Goal: Information Seeking & Learning: Learn about a topic

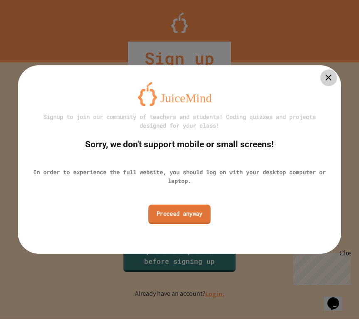
click at [166, 212] on link "Proceed anyway" at bounding box center [179, 214] width 62 height 20
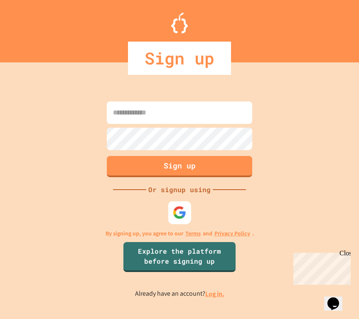
click at [176, 210] on img at bounding box center [180, 212] width 14 height 14
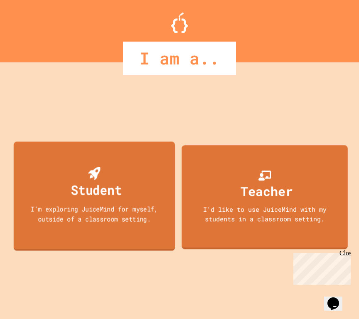
click at [104, 206] on div "I'm exploring JuiceMind for myself, outside of a classroom setting." at bounding box center [94, 214] width 145 height 20
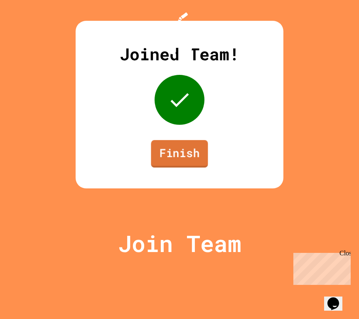
click at [183, 167] on link "Finish" at bounding box center [179, 153] width 57 height 27
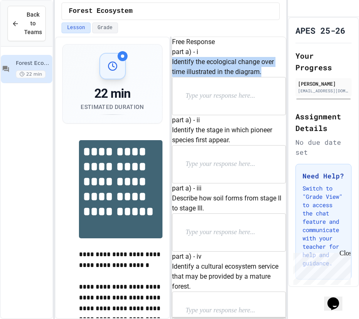
drag, startPoint x: 182, startPoint y: 85, endPoint x: 220, endPoint y: 108, distance: 45.1
click at [221, 109] on div "part a) - i Identify the ecological change over time illustrated in the diagram." at bounding box center [229, 81] width 114 height 68
click at [220, 77] on p "Identify the ecological change over time illustrated in the diagram." at bounding box center [229, 67] width 114 height 20
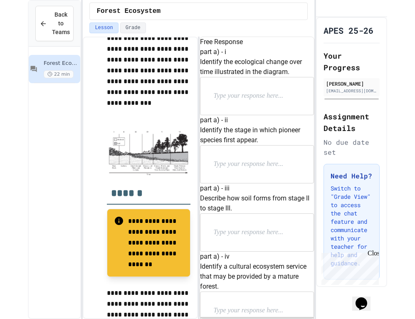
scroll to position [425, 0]
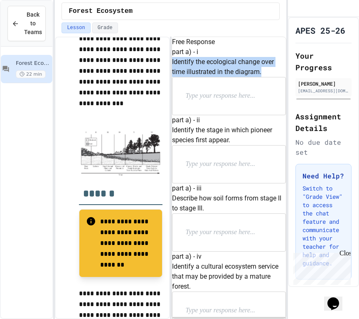
drag, startPoint x: 184, startPoint y: 84, endPoint x: 214, endPoint y: 109, distance: 38.6
click at [214, 109] on div "part a) - i Identify the ecological change over time illustrated in the diagram." at bounding box center [229, 81] width 114 height 68
copy p "Identify the ecological change over time illustrated in the diagram."
click at [154, 157] on img at bounding box center [120, 153] width 83 height 46
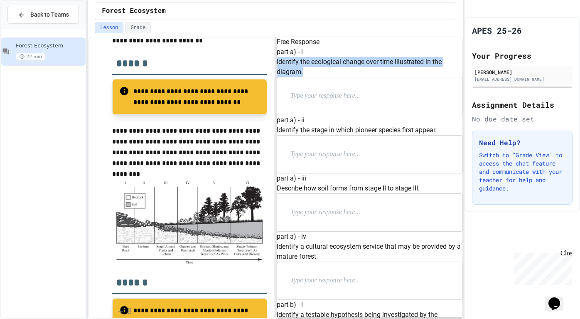
scroll to position [234, 0]
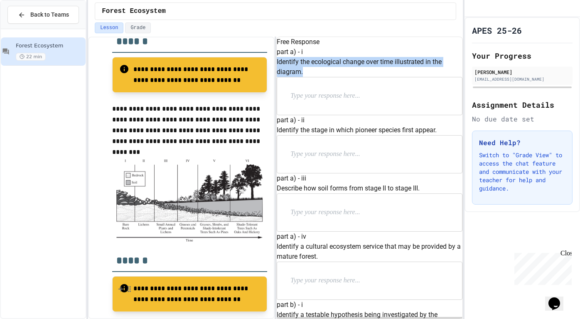
click at [337, 101] on p at bounding box center [344, 96] width 108 height 11
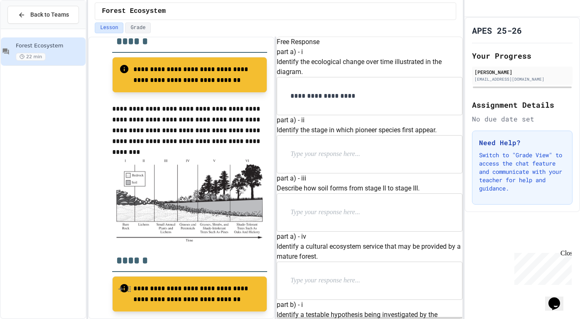
scroll to position [79, 0]
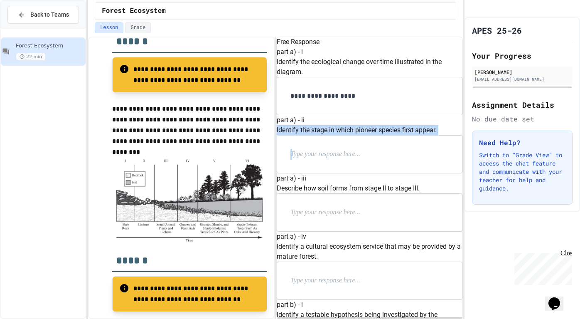
drag, startPoint x: 291, startPoint y: 99, endPoint x: 370, endPoint y: 116, distance: 81.2
click at [359, 116] on div "part a) - ii Identify the stage in which pioneer species first appear." at bounding box center [370, 144] width 186 height 58
copy div "Identify the stage in which pioneer species first appear."
click at [354, 140] on div at bounding box center [369, 153] width 185 height 37
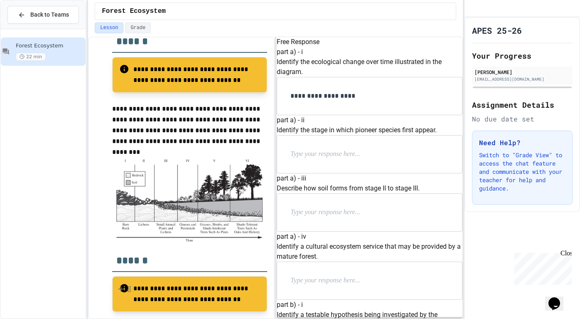
click at [343, 149] on p at bounding box center [344, 154] width 108 height 11
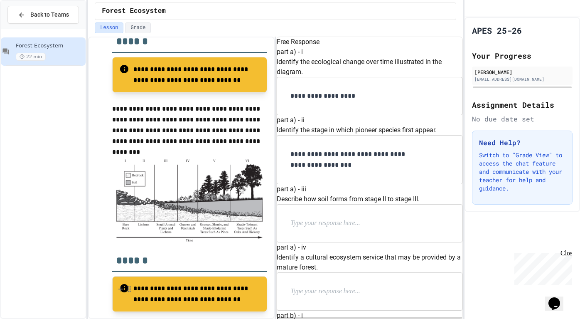
scroll to position [165, 0]
drag, startPoint x: 291, startPoint y: 115, endPoint x: 309, endPoint y: 131, distance: 23.9
click at [309, 184] on div "part a) - iii Describe how soil forms from stage II to stage III." at bounding box center [370, 213] width 186 height 58
copy p "Describe how soil forms from stage II to stage III."
click at [351, 218] on p at bounding box center [344, 223] width 108 height 11
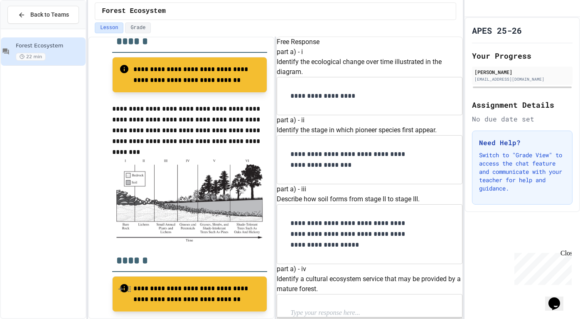
scroll to position [255, 0]
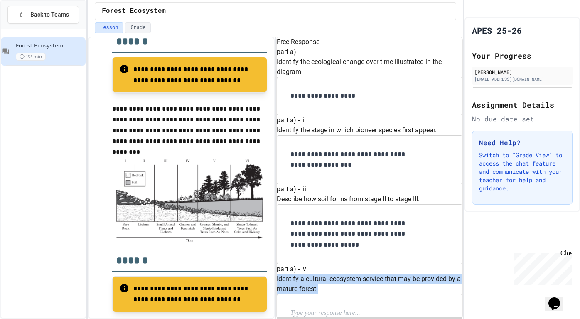
drag, startPoint x: 291, startPoint y: 138, endPoint x: 418, endPoint y: 148, distance: 127.1
click at [359, 274] on p "Identify a cultural ecosystem service that may be provided by a mature forest." at bounding box center [370, 284] width 186 height 20
copy p "Identify a cultural ecosystem service that may be provided by a mature forest."
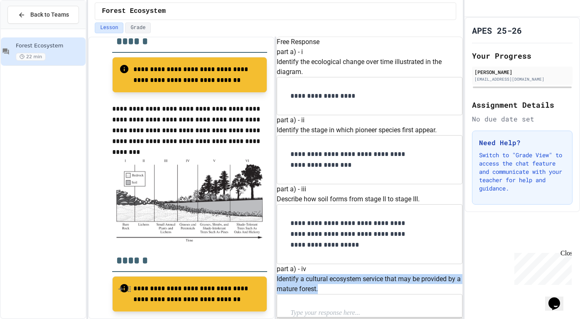
scroll to position [253, 0]
click at [359, 274] on p "Identify a cultural ecosystem service that may be provided by a mature forest." at bounding box center [370, 284] width 186 height 20
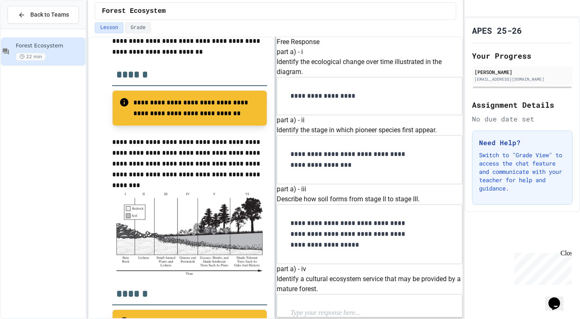
scroll to position [205, 0]
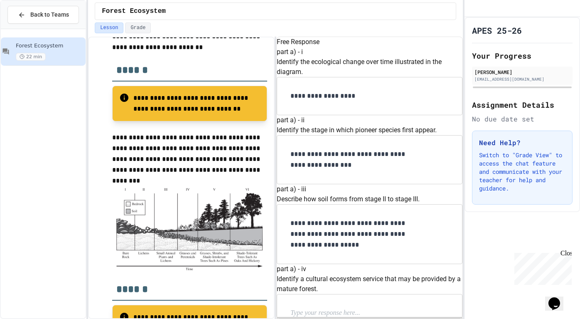
click at [324, 294] on div at bounding box center [369, 312] width 185 height 37
click at [322, 307] on p at bounding box center [344, 312] width 108 height 11
drag, startPoint x: 304, startPoint y: 176, endPoint x: 312, endPoint y: 192, distance: 18.2
click at [312, 307] on p "**********" at bounding box center [355, 318] width 131 height 22
drag, startPoint x: 403, startPoint y: 182, endPoint x: 303, endPoint y: 182, distance: 100.1
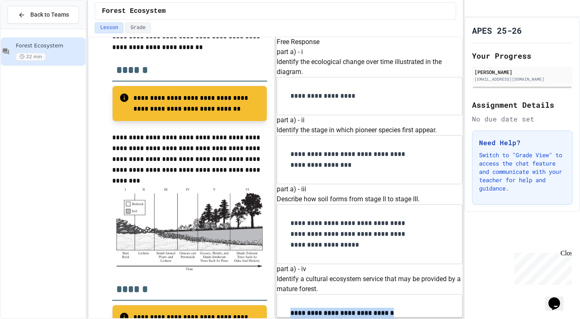
click at [302, 294] on div "**********" at bounding box center [369, 313] width 185 height 38
drag, startPoint x: 290, startPoint y: 130, endPoint x: 406, endPoint y: 135, distance: 116.5
copy p "Identify a testable hypothesis being investigated by the researchers."
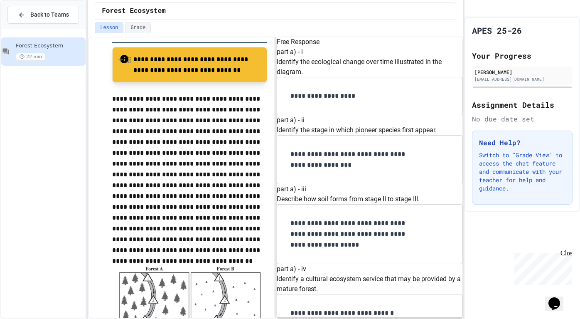
scroll to position [489, 0]
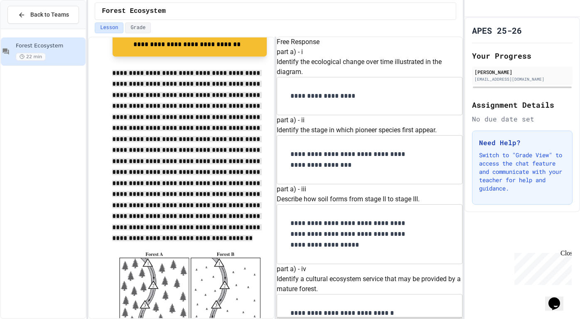
drag, startPoint x: 110, startPoint y: 74, endPoint x: 195, endPoint y: 233, distance: 180.1
click at [196, 233] on div "**********" at bounding box center [182, 116] width 172 height 946
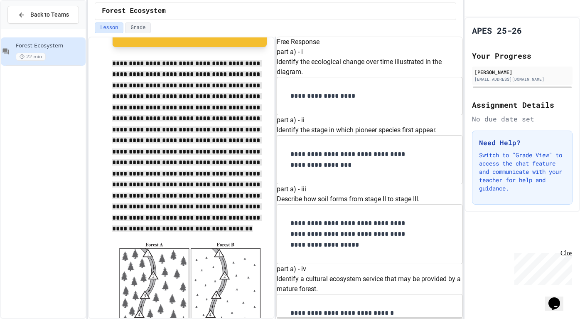
scroll to position [484, 0]
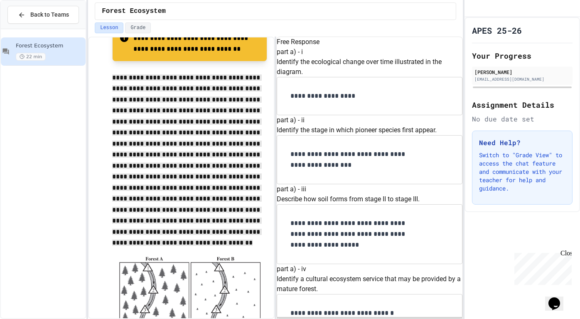
drag, startPoint x: 289, startPoint y: 130, endPoint x: 396, endPoint y: 143, distance: 108.3
copy div "Identify a testable hypothesis being investigated by the researchers."
drag, startPoint x: 420, startPoint y: 176, endPoint x: 435, endPoint y: 192, distance: 21.2
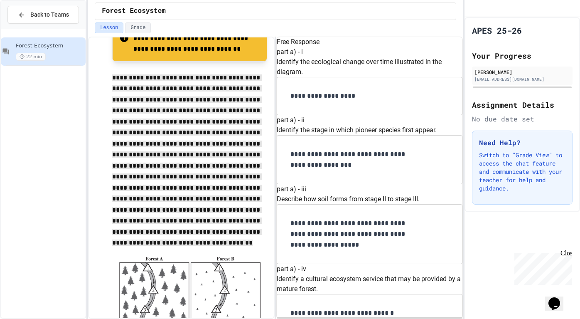
click at [214, 166] on p "**********" at bounding box center [189, 158] width 155 height 173
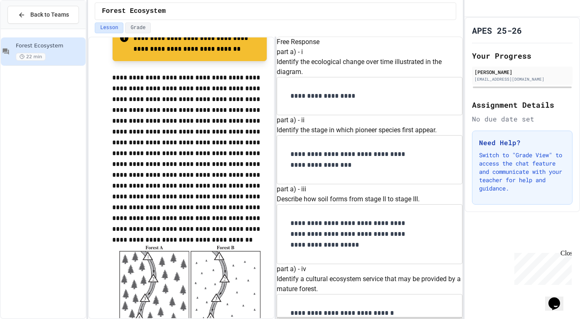
drag, startPoint x: 290, startPoint y: 136, endPoint x: 351, endPoint y: 147, distance: 61.9
copy p "Identify the independent variable in the experiment."
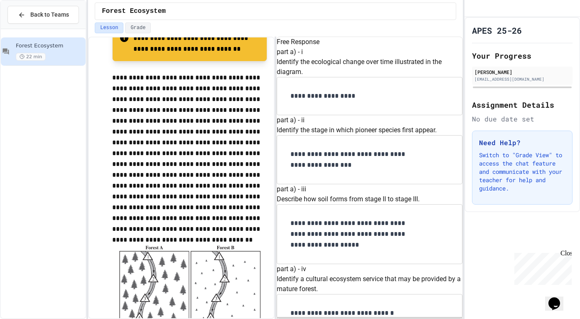
drag, startPoint x: 289, startPoint y: 93, endPoint x: 334, endPoint y: 101, distance: 46.0
copy p "Describe the purpose of forest A in the experiment."
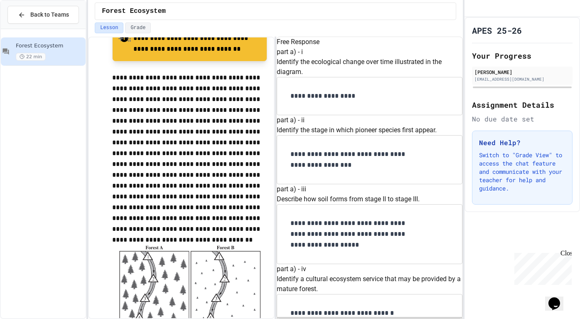
scroll to position [650, 0]
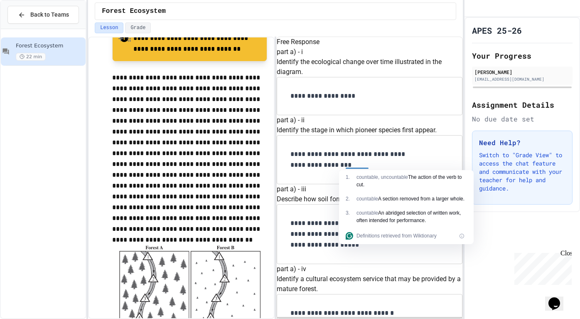
copy p "Explain why the water temperature might change because of clear-cutting trees i…"
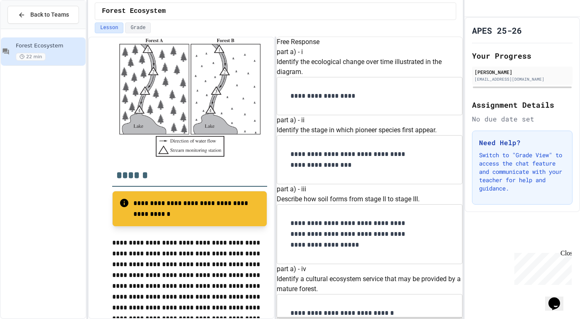
scroll to position [755, 0]
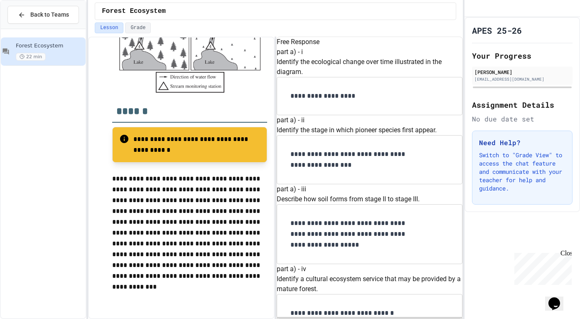
click at [154, 204] on p "**********" at bounding box center [189, 232] width 155 height 119
click at [154, 204] on div at bounding box center [154, 201] width 17 height 8
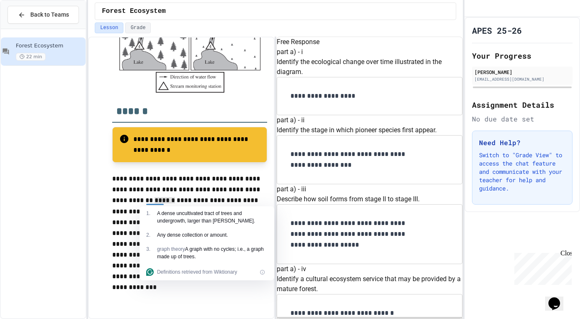
click at [123, 187] on p "**********" at bounding box center [189, 233] width 155 height 120
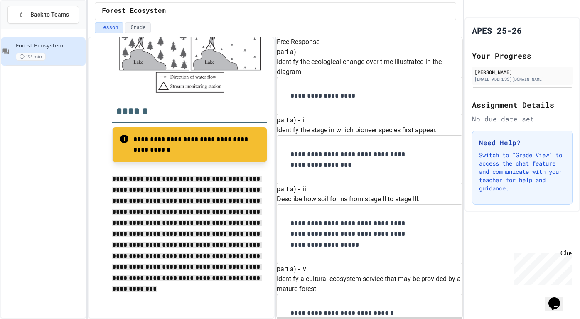
drag, startPoint x: 113, startPoint y: 179, endPoint x: 165, endPoint y: 297, distance: 128.5
click at [165, 297] on p "**********" at bounding box center [189, 236] width 155 height 127
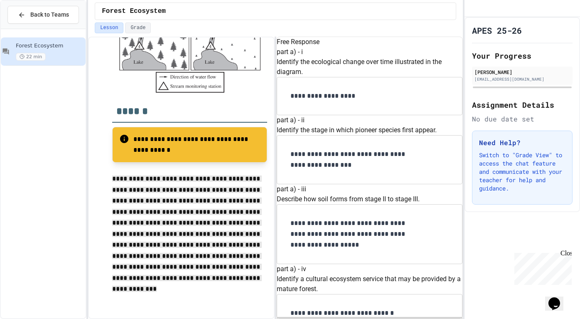
click at [178, 243] on p "**********" at bounding box center [189, 236] width 155 height 127
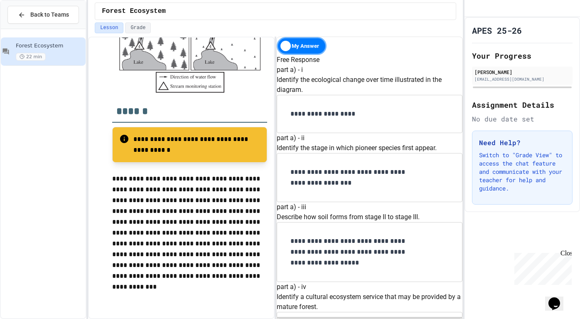
scroll to position [612, 0]
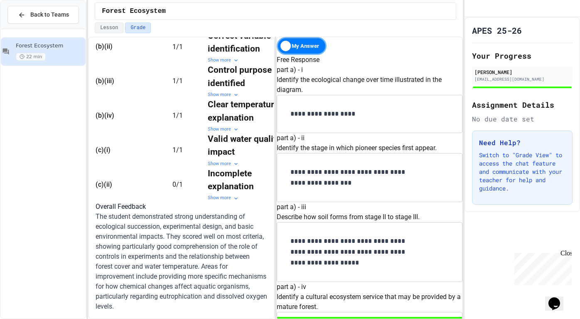
drag, startPoint x: 202, startPoint y: 162, endPoint x: 207, endPoint y: 162, distance: 5.4
click at [207, 167] on td "0 / 1" at bounding box center [189, 184] width 35 height 34
click at [209, 167] on tr "(c)(ii) 0 / 1 Incomplete explanation Show more Contest this grade" at bounding box center [202, 184] width 212 height 34
click at [235, 194] on div "Show more" at bounding box center [245, 197] width 75 height 7
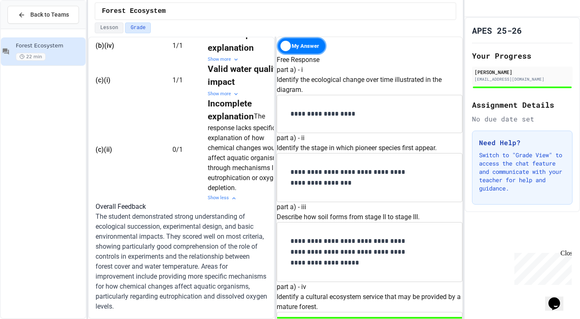
scroll to position [0, 42]
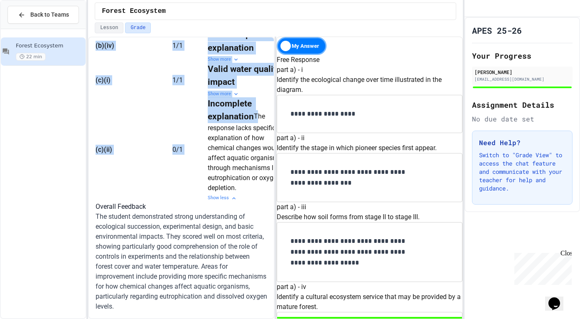
drag, startPoint x: 174, startPoint y: 153, endPoint x: 242, endPoint y: 206, distance: 85.5
click at [242, 201] on tr "(c)(ii) 0 / 1 Incomplete explanation The response lacks specific explanation of…" at bounding box center [202, 149] width 212 height 104
click at [242, 201] on td "Incomplete explanation The response lacks specific explanation of how chemical …" at bounding box center [245, 149] width 75 height 104
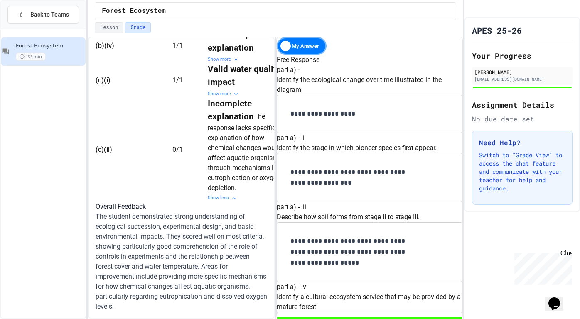
drag, startPoint x: 174, startPoint y: 153, endPoint x: 235, endPoint y: 204, distance: 78.5
click at [235, 193] on div "Incomplete explanation The response lacks specific explanation of how chemical …" at bounding box center [245, 145] width 75 height 96
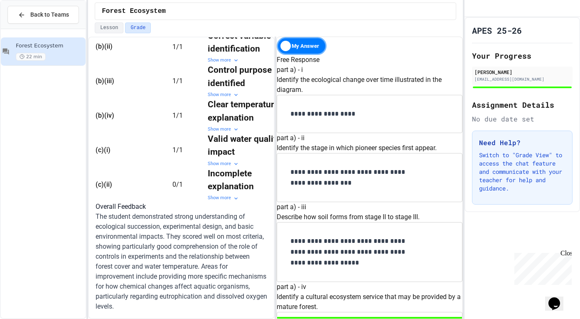
click at [235, 211] on p "The student demonstrated strong understanding of ecological succession, experim…" at bounding box center [182, 261] width 172 height 100
click at [233, 195] on icon at bounding box center [236, 198] width 7 height 7
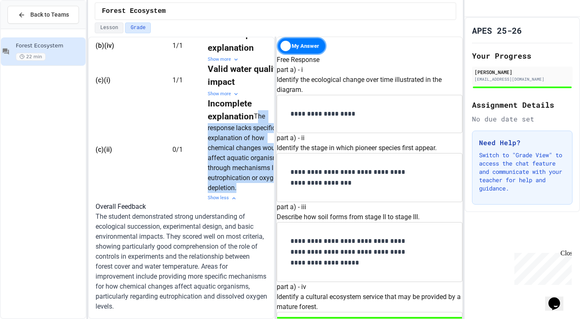
drag, startPoint x: 174, startPoint y: 152, endPoint x: 230, endPoint y: 204, distance: 76.1
click at [230, 193] on div "Incomplete explanation The response lacks specific explanation of how chemical …" at bounding box center [245, 145] width 75 height 96
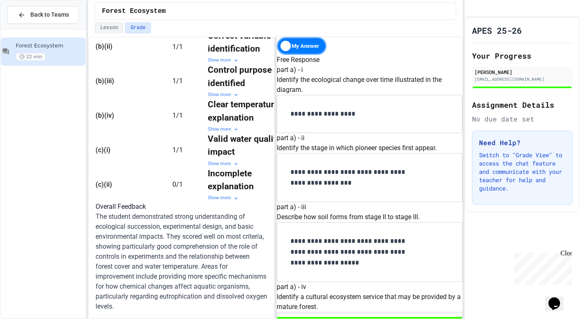
click at [233, 195] on icon at bounding box center [236, 198] width 7 height 7
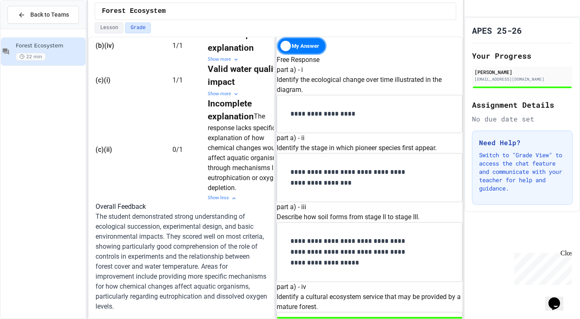
drag, startPoint x: 175, startPoint y: 151, endPoint x: 239, endPoint y: 201, distance: 81.6
click at [239, 201] on td "Incomplete explanation The response lacks specific explanation of how chemical …" at bounding box center [245, 149] width 75 height 104
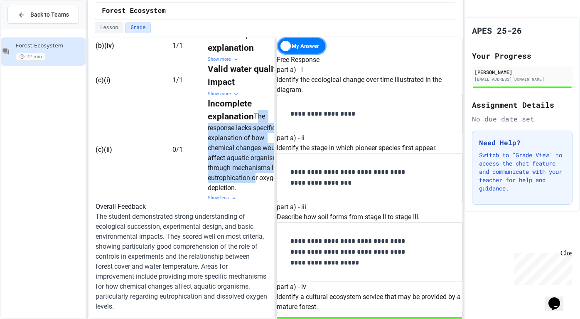
scroll to position [919, 0]
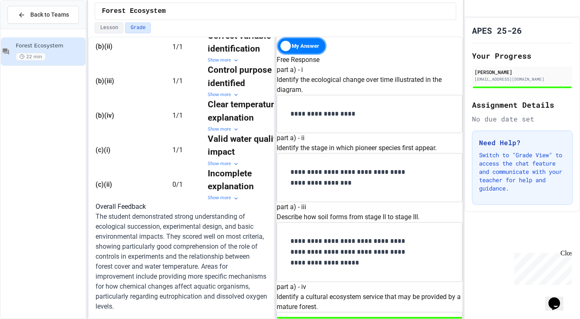
scroll to position [612, 0]
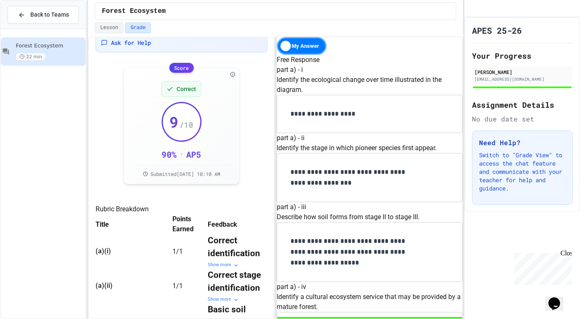
scroll to position [0, 0]
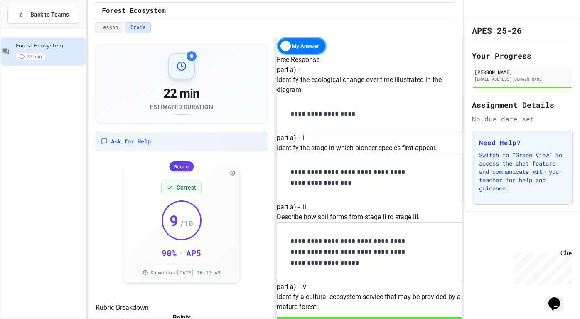
click at [297, 43] on div "My Answer" at bounding box center [302, 46] width 50 height 18
click at [315, 47] on div "Solution" at bounding box center [302, 46] width 50 height 18
click at [61, 19] on button "Back to Teams" at bounding box center [42, 15] width 71 height 18
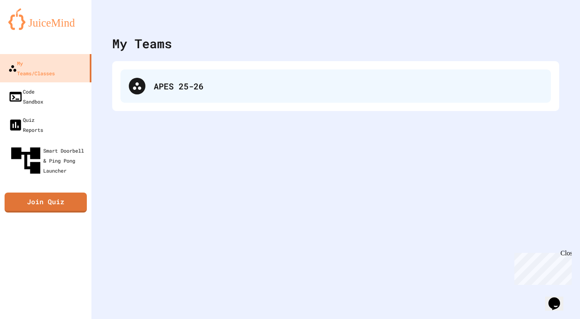
click at [157, 89] on div "APES 25-26" at bounding box center [348, 86] width 389 height 12
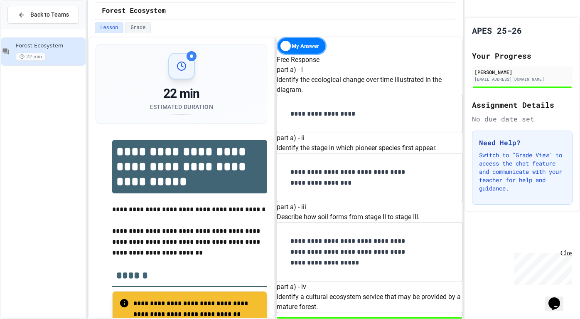
scroll to position [908, 0]
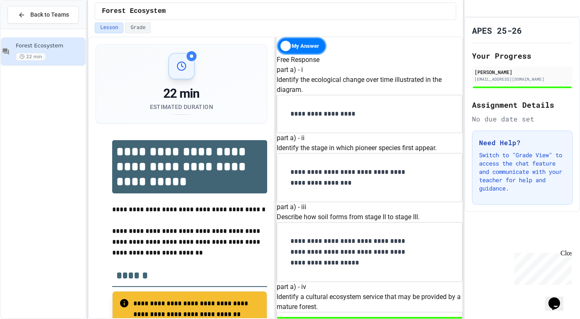
click at [107, 31] on button "Lesson" at bounding box center [109, 27] width 29 height 11
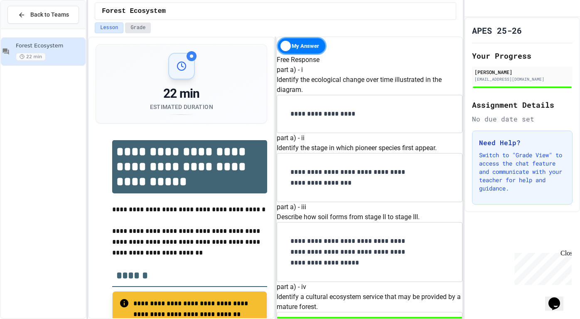
click at [129, 28] on button "Grade" at bounding box center [138, 27] width 26 height 11
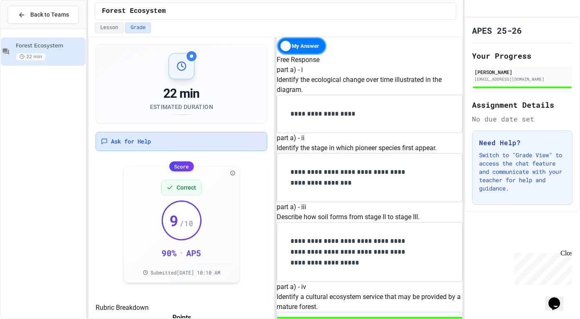
scroll to position [148, 0]
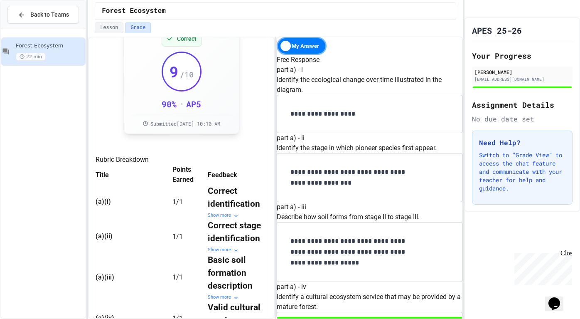
click at [179, 112] on div "Correct 9 / 10 90 % • AP 5 Submitted [DATE] 10:10 AM AP Score Criteria 5 Excell…" at bounding box center [181, 75] width 102 height 103
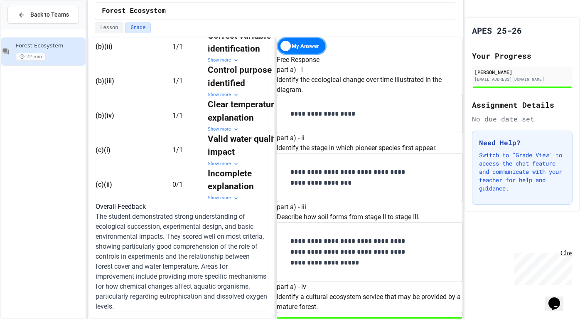
scroll to position [612, 0]
drag, startPoint x: 221, startPoint y: 166, endPoint x: 284, endPoint y: 166, distance: 62.7
click at [285, 166] on div "22 min Estimated Duration Ask for Help Score Correct 9 / 10 90 % • AP 5 Submitt…" at bounding box center [275, 178] width 375 height 282
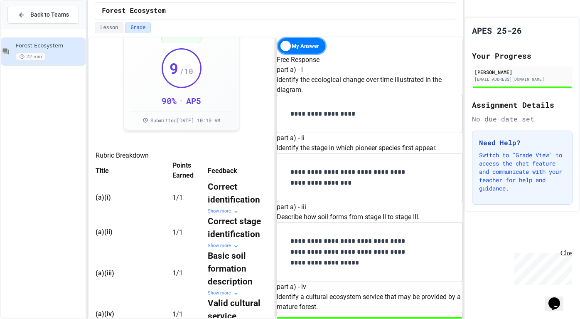
scroll to position [854, 0]
drag, startPoint x: 361, startPoint y: 261, endPoint x: 302, endPoint y: 222, distance: 70.4
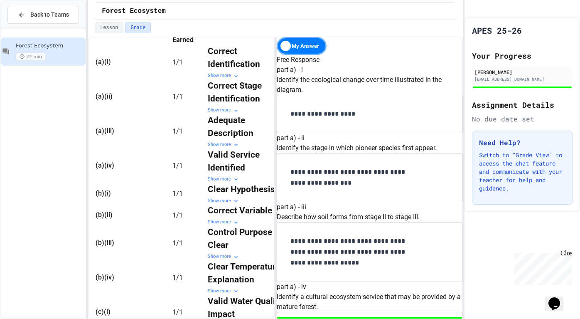
scroll to position [0, 0]
